Goal: Obtain resource: Download file/media

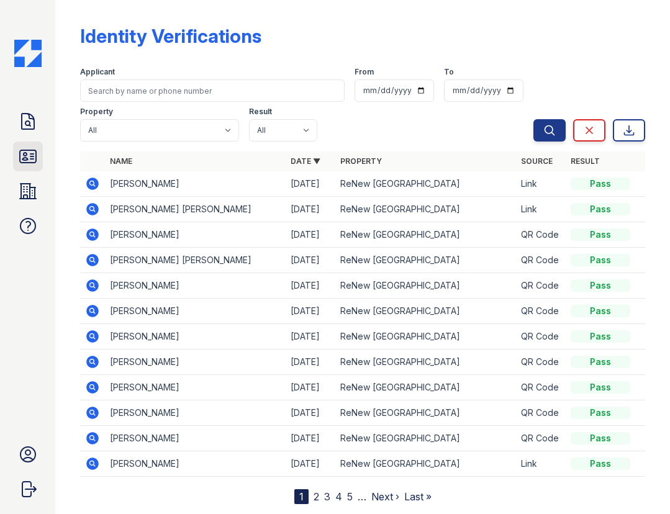
click at [36, 157] on icon at bounding box center [28, 156] width 16 height 12
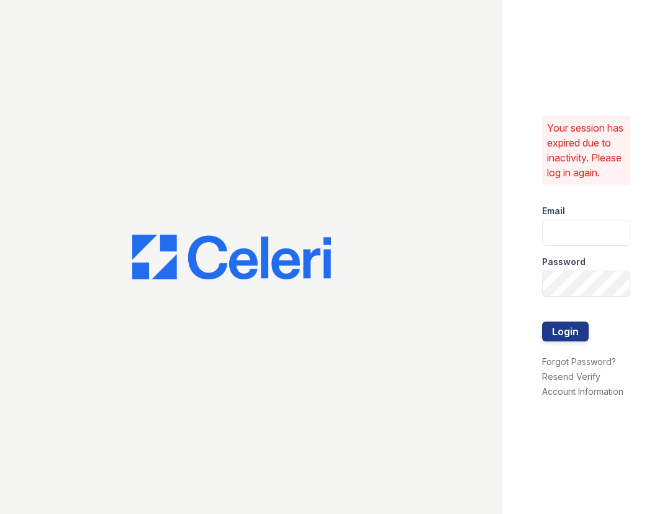
click at [20, 119] on div at bounding box center [251, 257] width 503 height 514
click at [574, 240] on input "email" at bounding box center [586, 233] width 88 height 26
type input "[EMAIL_ADDRESS][DOMAIN_NAME]"
click at [542, 322] on button "Login" at bounding box center [565, 332] width 47 height 20
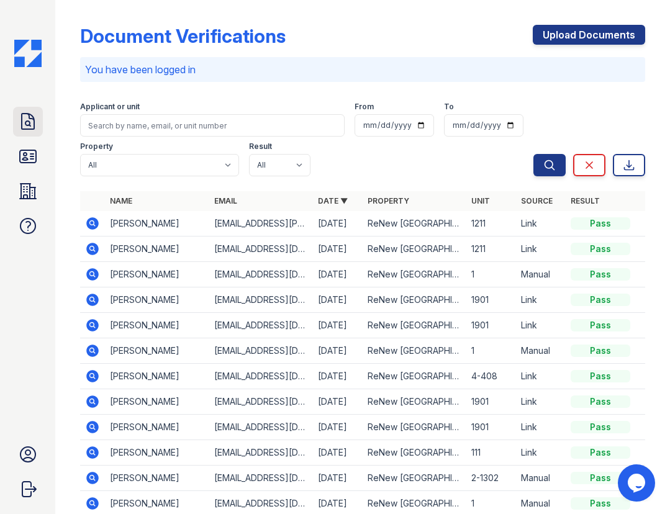
click at [28, 125] on icon at bounding box center [28, 122] width 12 height 16
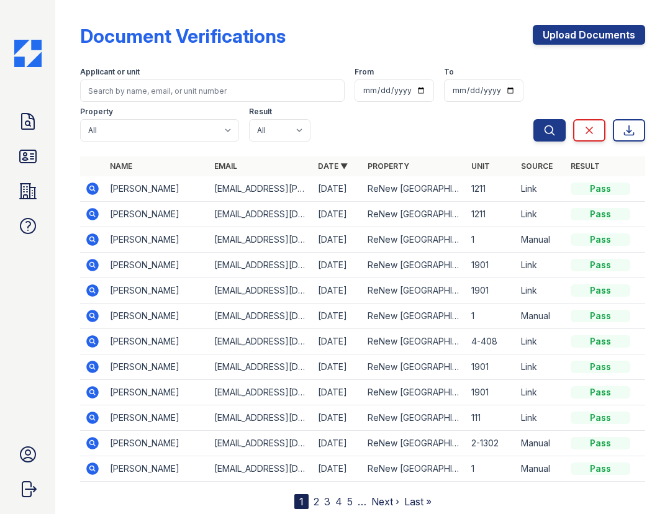
click at [93, 191] on icon at bounding box center [92, 189] width 12 height 12
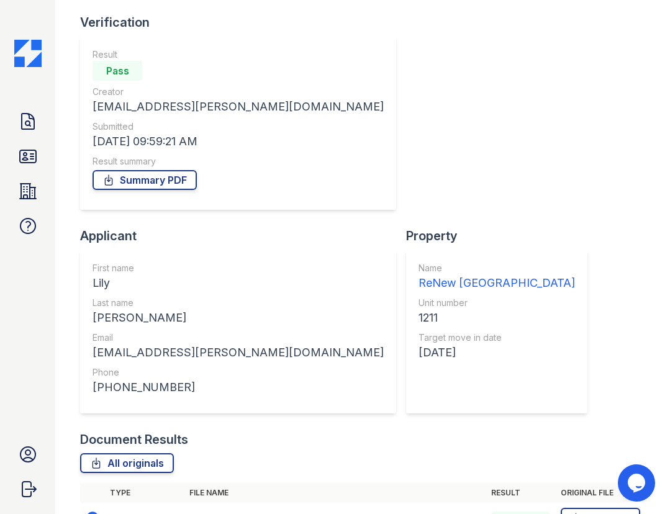
scroll to position [39, 0]
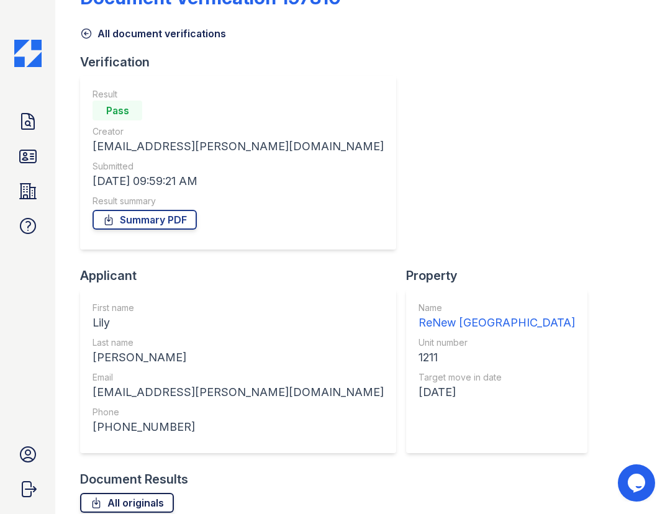
click at [128, 493] on link "All originals" at bounding box center [127, 503] width 94 height 20
click at [145, 220] on link "Summary PDF" at bounding box center [145, 220] width 104 height 20
click at [139, 493] on link "All originals" at bounding box center [127, 503] width 94 height 20
click at [22, 150] on icon at bounding box center [28, 156] width 16 height 12
